Goal: Information Seeking & Learning: Learn about a topic

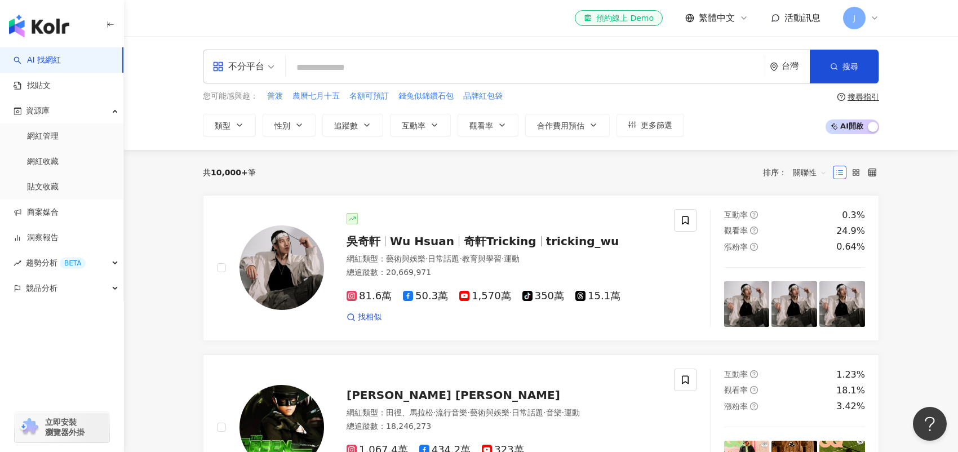
click at [587, 68] on input "search" at bounding box center [525, 67] width 470 height 21
click at [59, 167] on link "網紅收藏" at bounding box center [43, 161] width 32 height 11
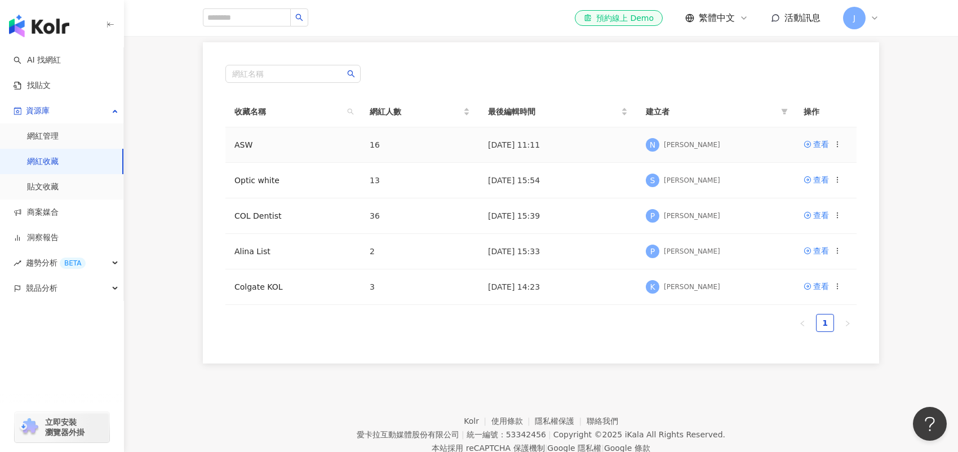
scroll to position [105, 0]
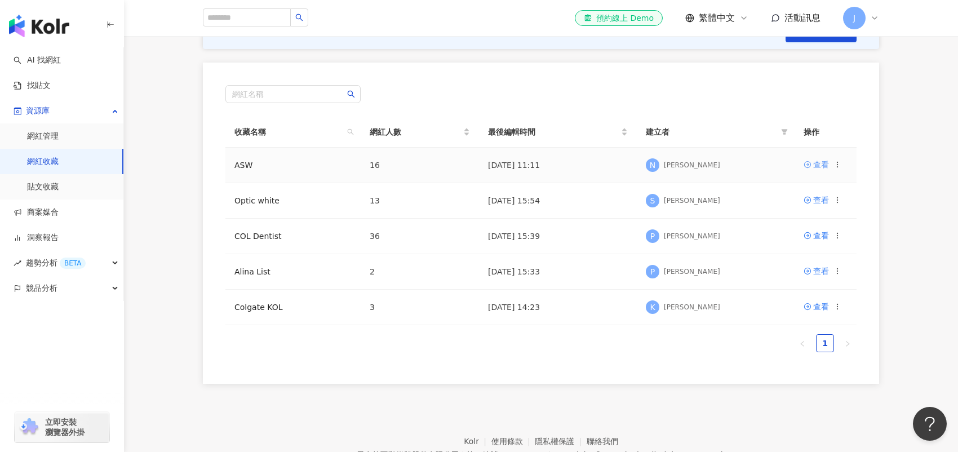
click at [816, 163] on div "查看" at bounding box center [821, 164] width 16 height 12
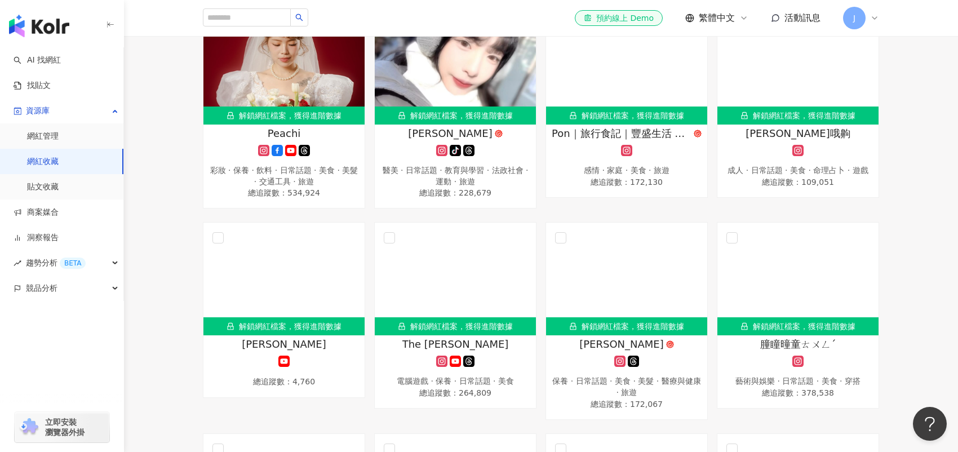
scroll to position [895, 0]
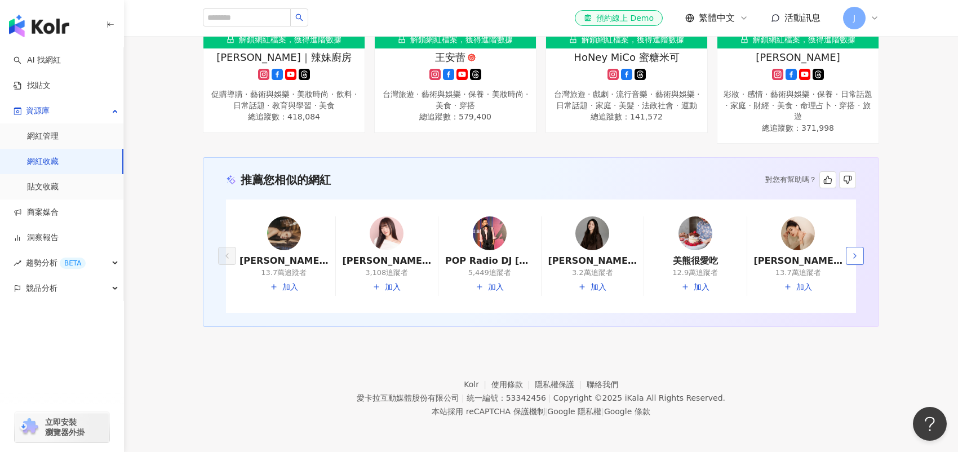
click at [851, 258] on icon "button" at bounding box center [855, 255] width 9 height 9
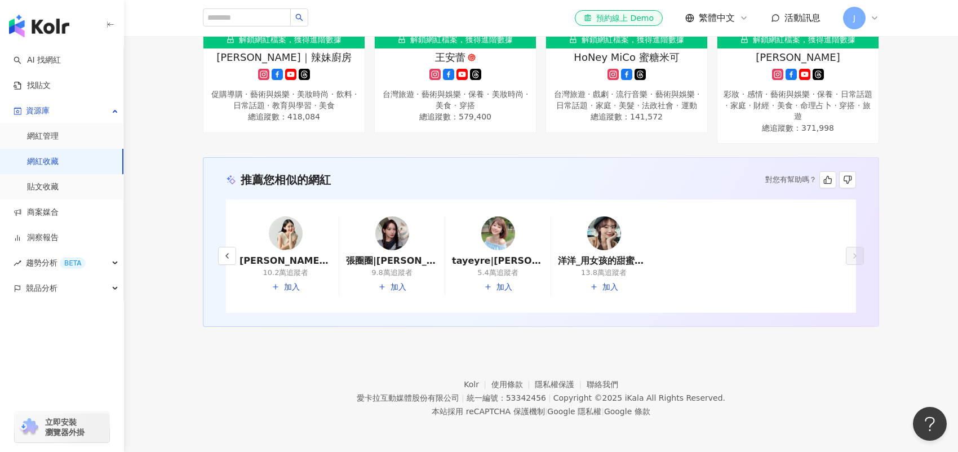
click at [817, 256] on div "小牟|牟韻潔|小牛。牟韻潔|nioumo 10.2萬追蹤者 加入 張圈圈|Doris|張圈圈 Doris 9.8萬追蹤者 加入 tayeyre|Taylor …" at bounding box center [541, 256] width 630 height 113
click at [284, 262] on link "小牟|牟韻潔|小牛。牟韻潔|nioumo" at bounding box center [286, 261] width 92 height 12
click at [52, 166] on link "網紅收藏" at bounding box center [43, 161] width 32 height 11
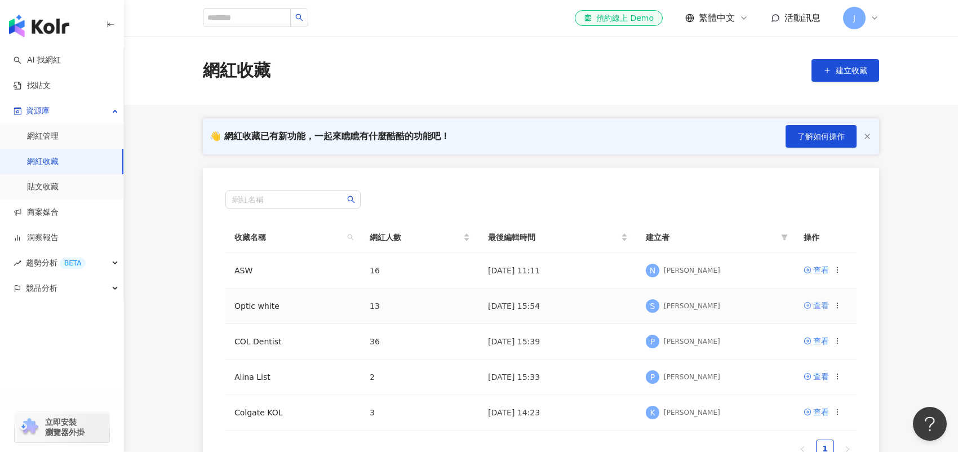
click at [820, 302] on div "查看" at bounding box center [821, 305] width 16 height 12
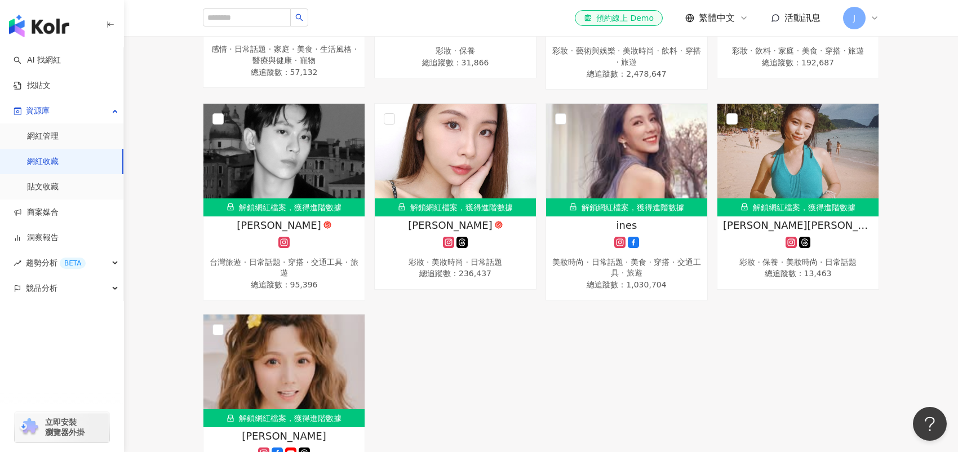
scroll to position [873, 0]
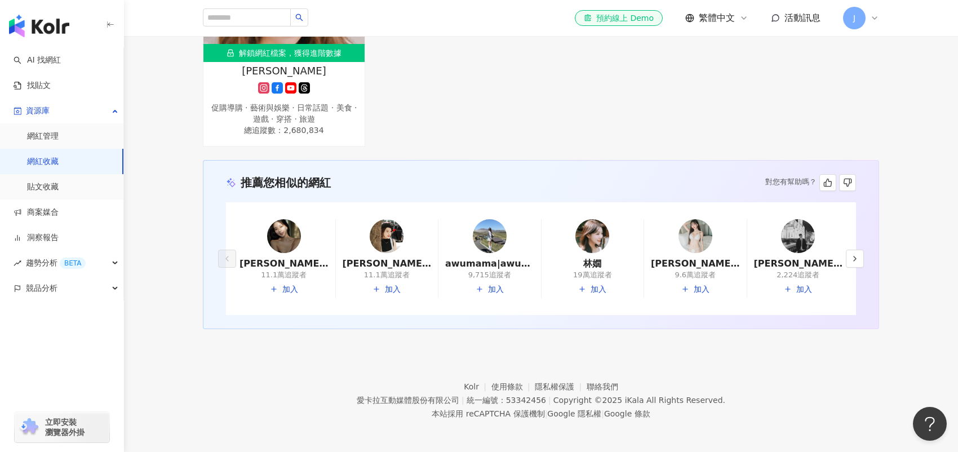
click at [50, 131] on link "網紅管理" at bounding box center [43, 136] width 32 height 11
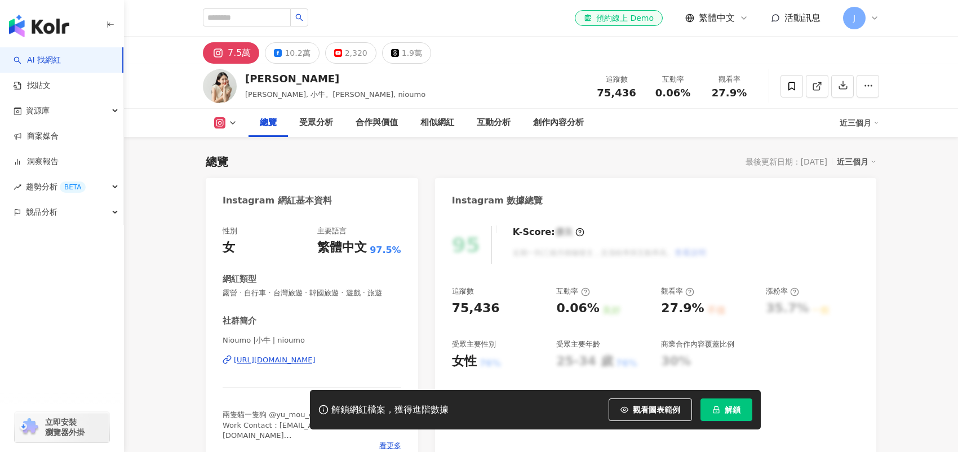
scroll to position [113, 0]
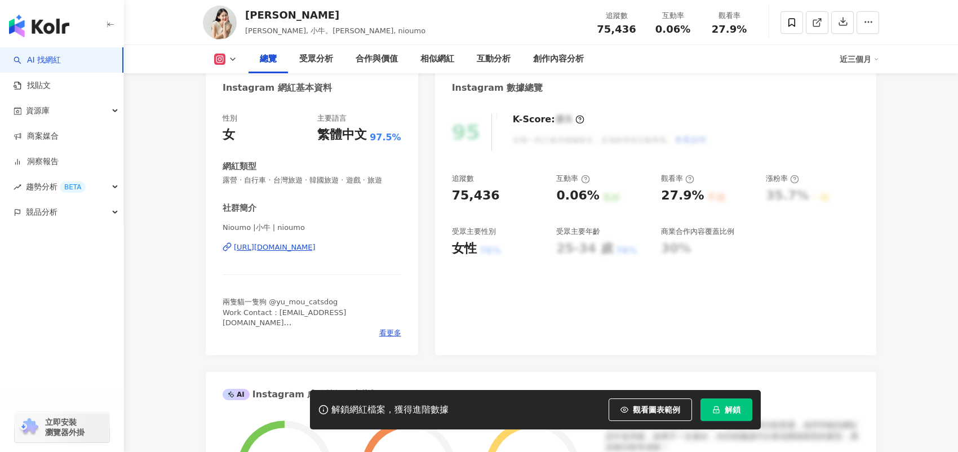
click at [268, 245] on div "[URL][DOMAIN_NAME]" at bounding box center [275, 247] width 82 height 10
